Goal: Information Seeking & Learning: Learn about a topic

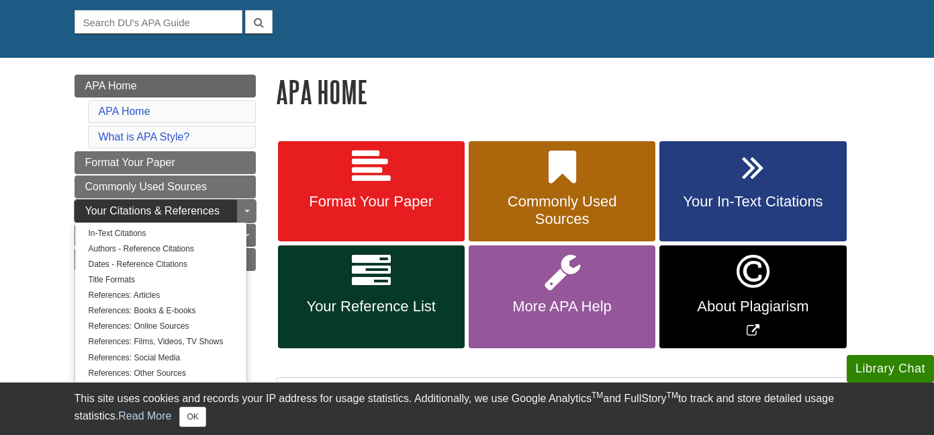
scroll to position [127, 0]
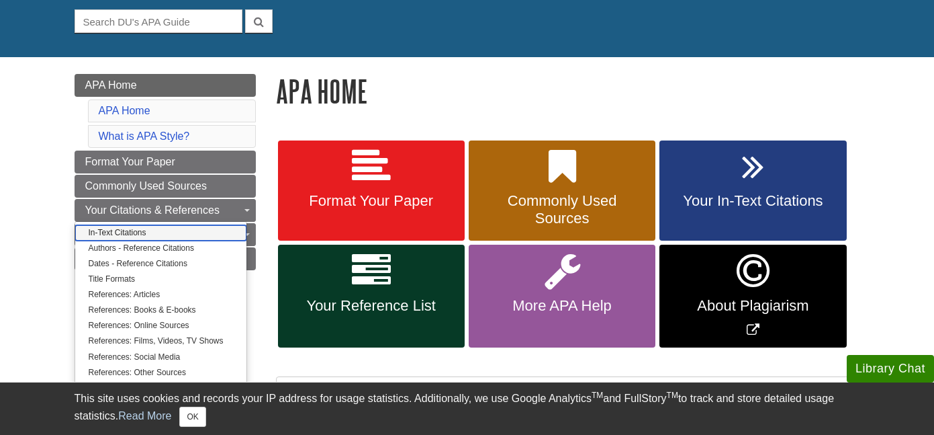
click at [109, 237] on link "In-Text Citations" at bounding box center [160, 232] width 171 height 15
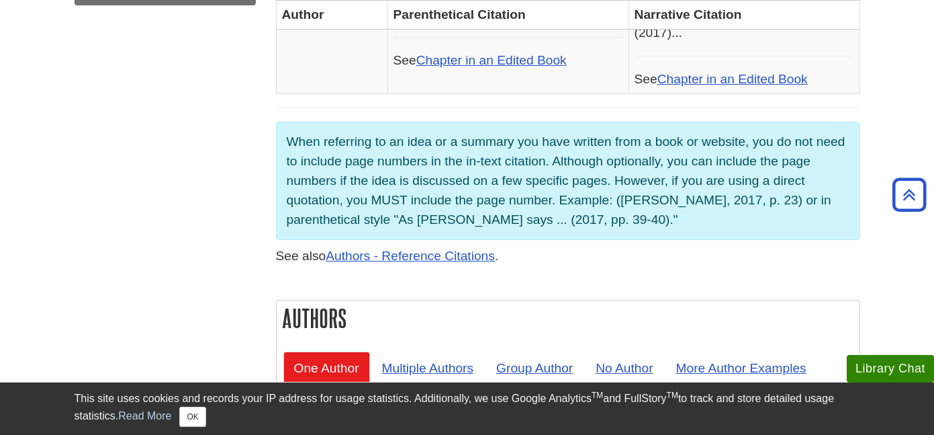
scroll to position [1034, 0]
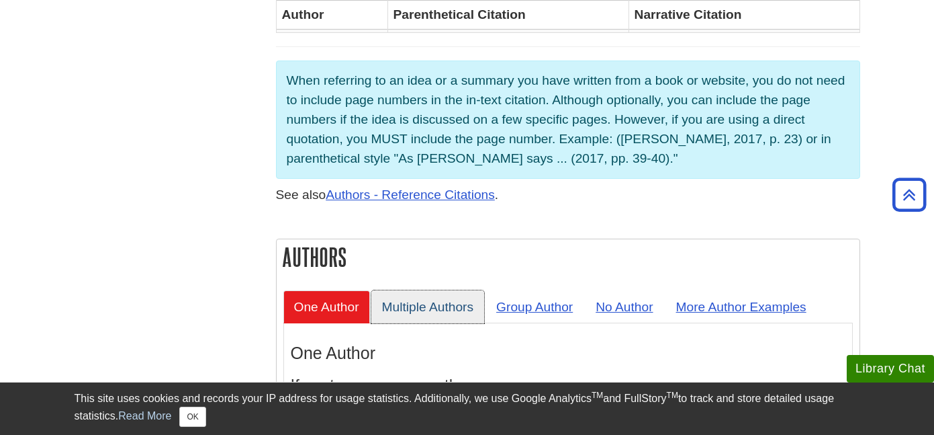
click at [442, 290] on link "Multiple Authors" at bounding box center [427, 306] width 113 height 33
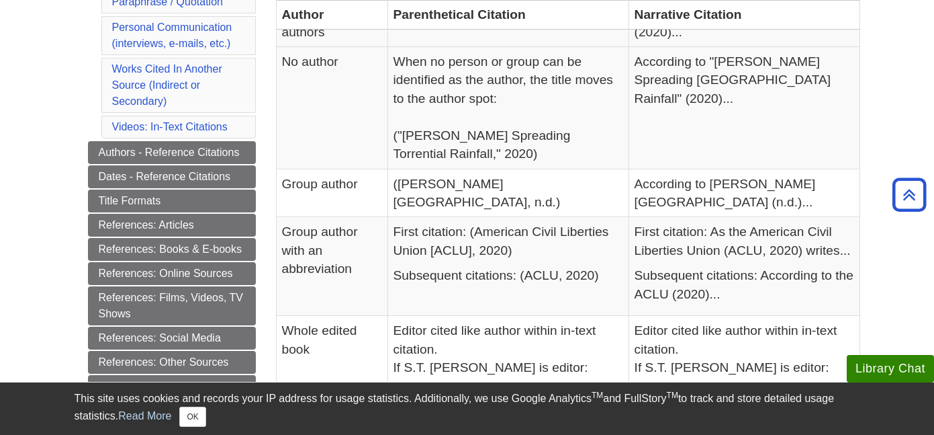
scroll to position [480, 0]
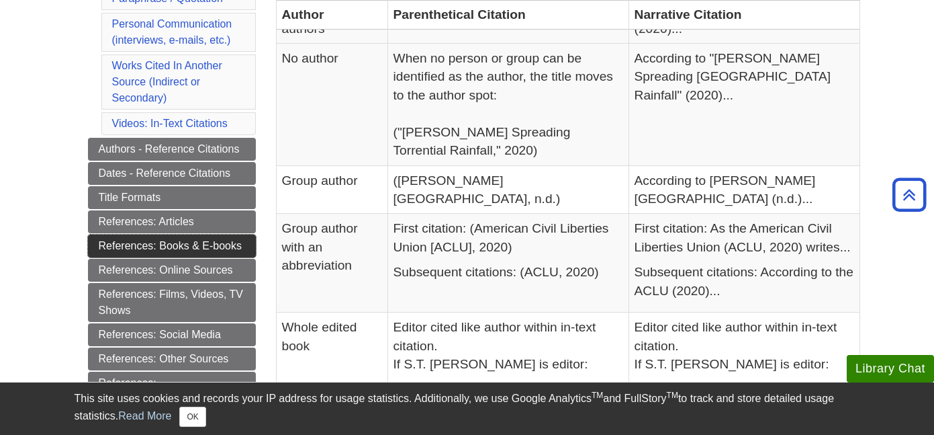
click at [177, 243] on link "References: Books & E-books" at bounding box center [172, 245] width 168 height 23
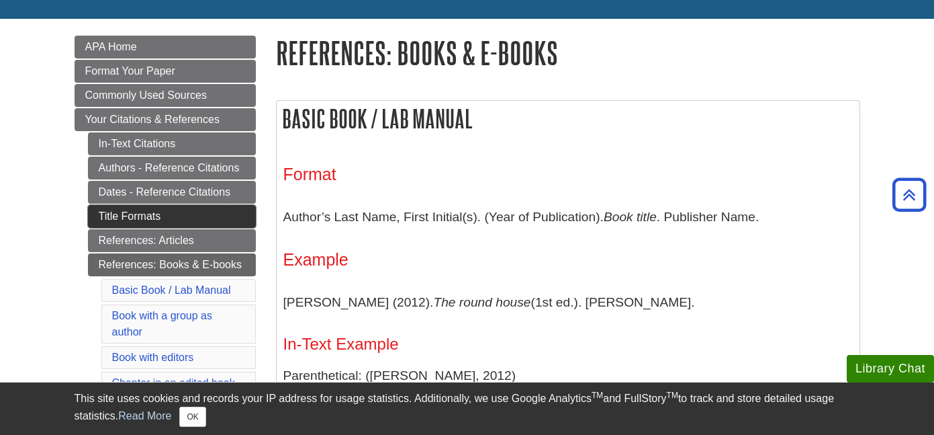
scroll to position [165, 0]
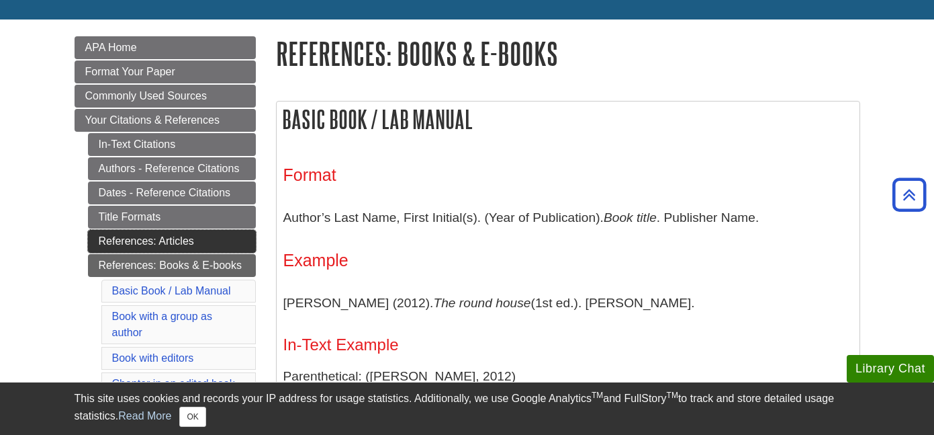
click at [158, 239] on link "References: Articles" at bounding box center [172, 241] width 168 height 23
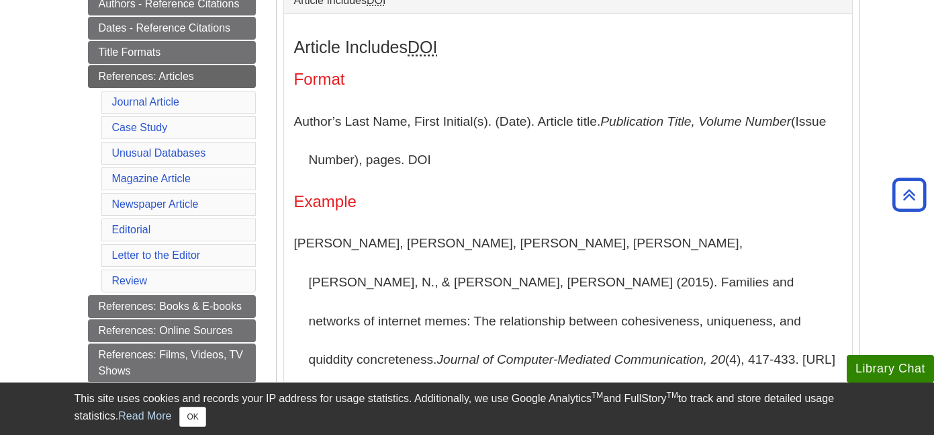
scroll to position [363, 0]
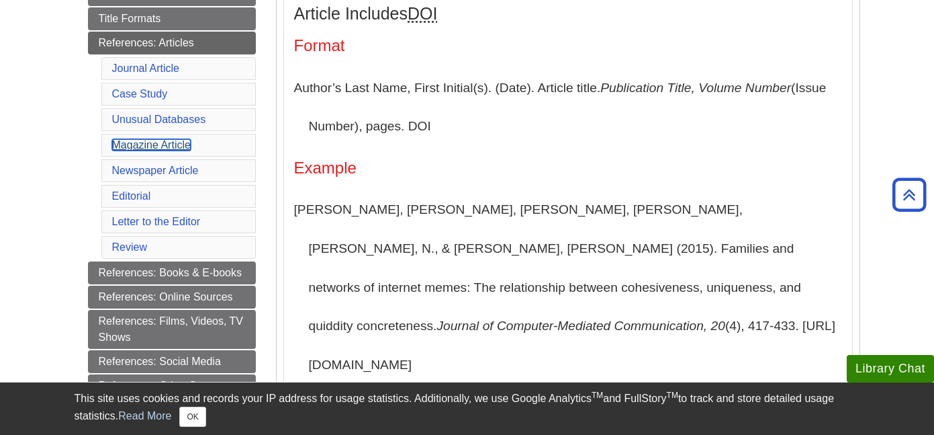
click at [148, 145] on link "Magazine Article" at bounding box center [151, 144] width 79 height 11
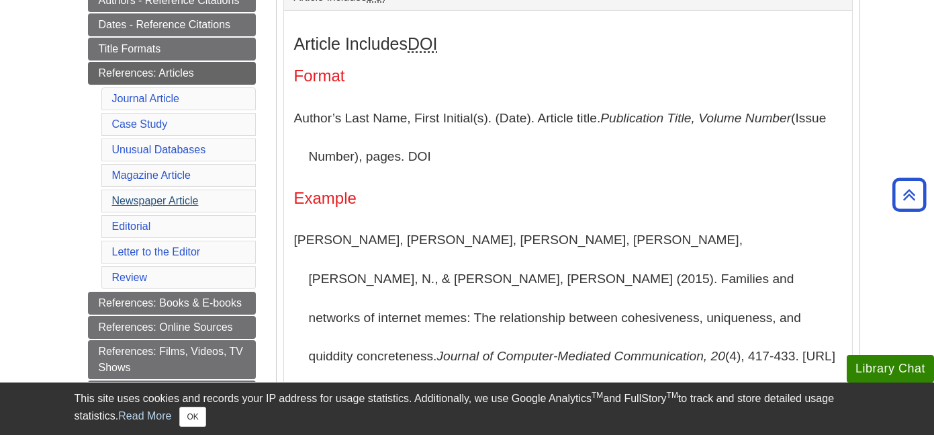
scroll to position [343, 0]
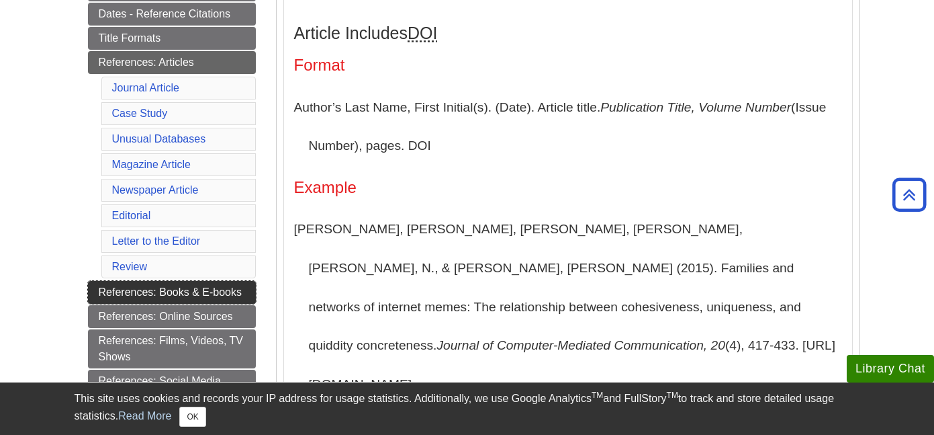
click at [156, 292] on link "References: Books & E-books" at bounding box center [172, 292] width 168 height 23
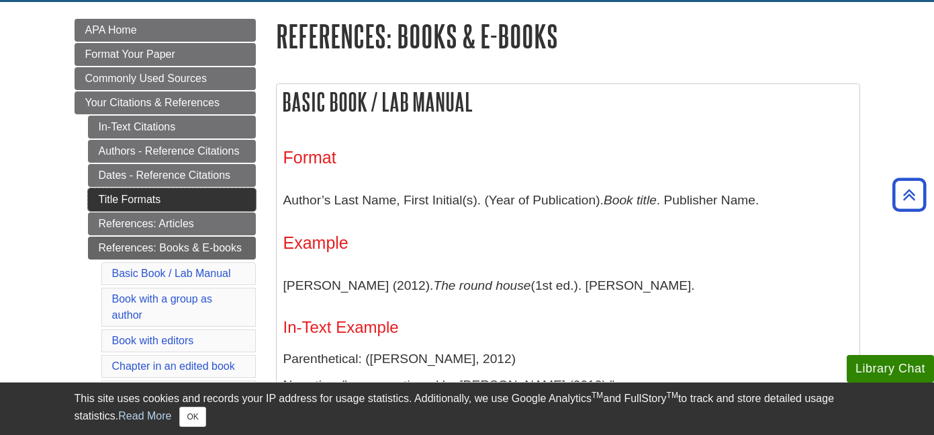
scroll to position [179, 0]
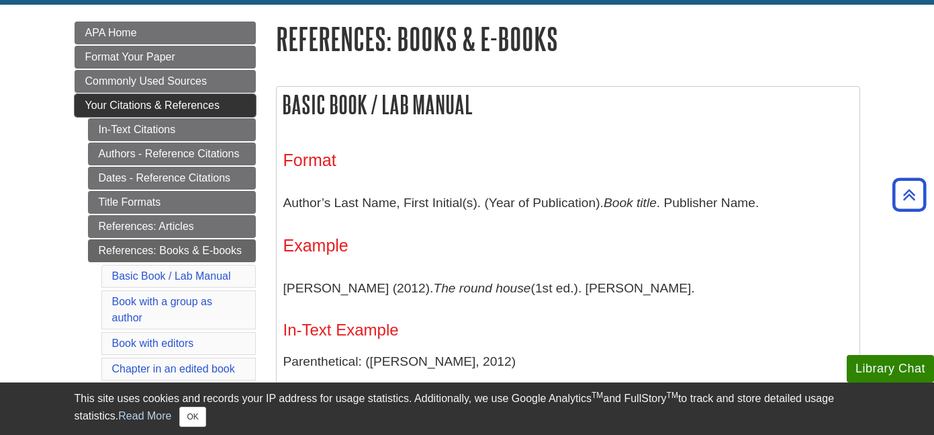
click at [150, 99] on span "Your Citations & References" at bounding box center [152, 104] width 134 height 11
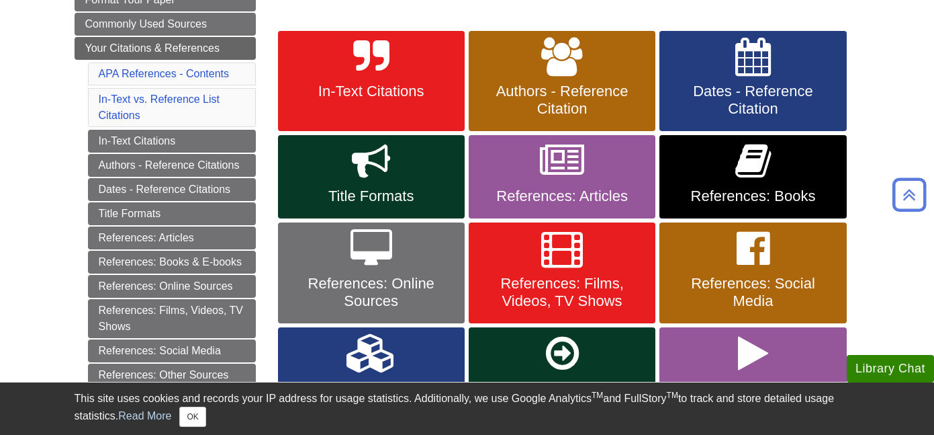
scroll to position [244, 0]
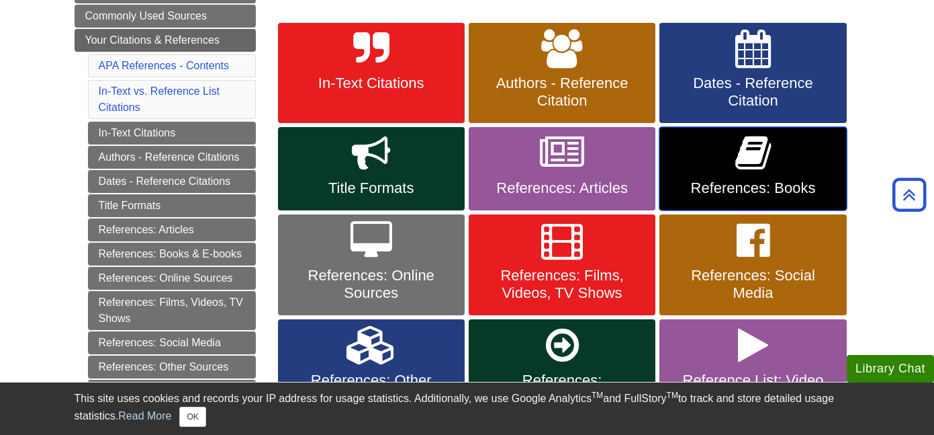
click at [747, 163] on icon at bounding box center [753, 153] width 36 height 39
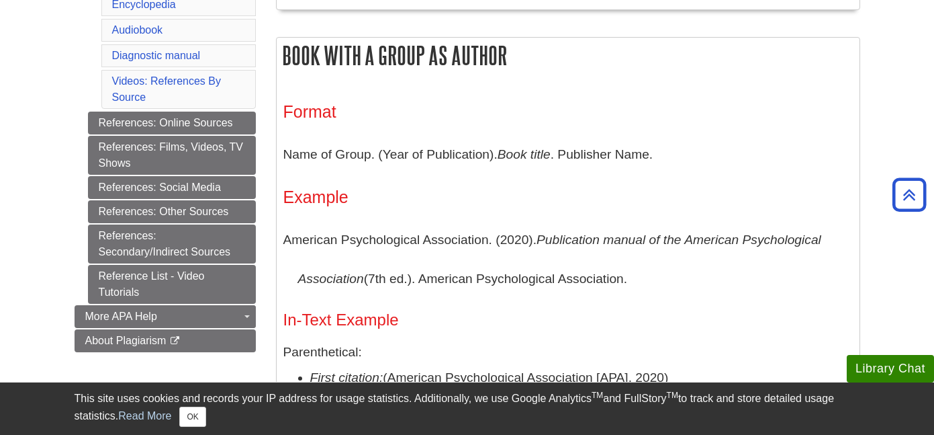
scroll to position [669, 0]
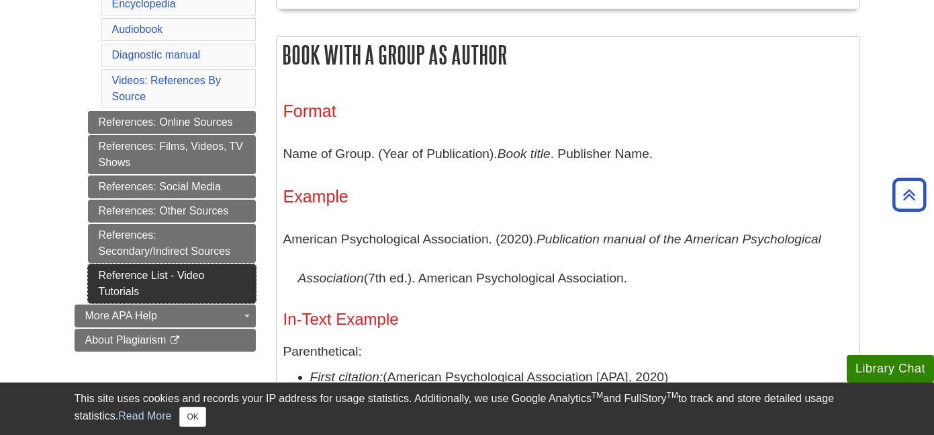
click at [138, 273] on link "Reference List - Video Tutorials" at bounding box center [172, 283] width 168 height 39
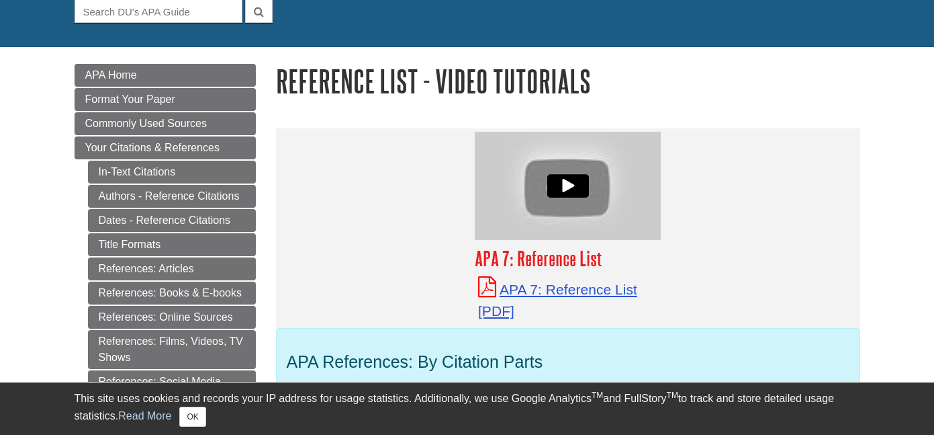
scroll to position [142, 0]
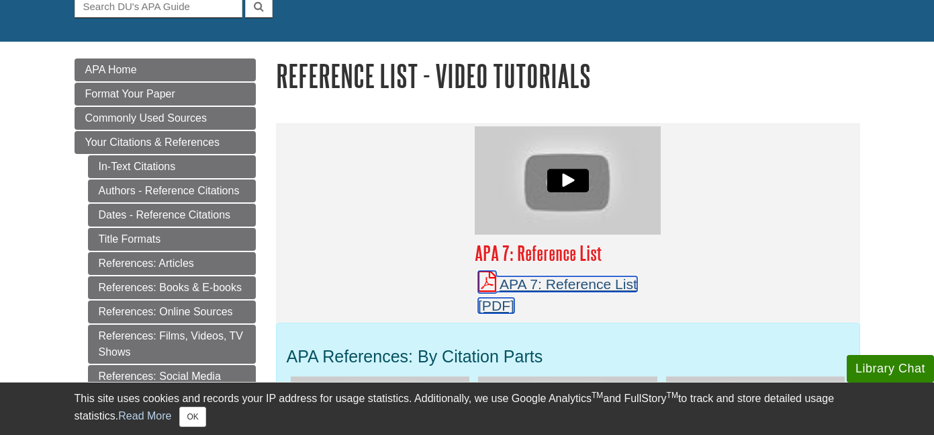
click at [555, 287] on link "APA 7: Reference List" at bounding box center [557, 294] width 159 height 37
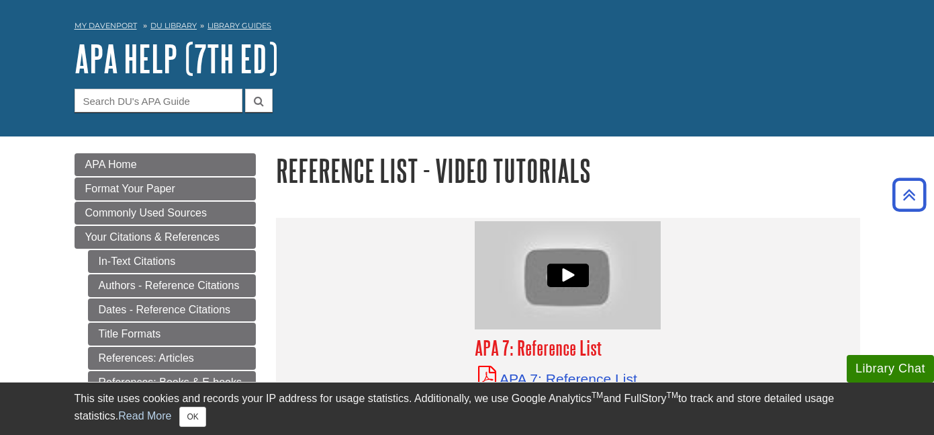
scroll to position [0, 0]
